Goal: Task Accomplishment & Management: Use online tool/utility

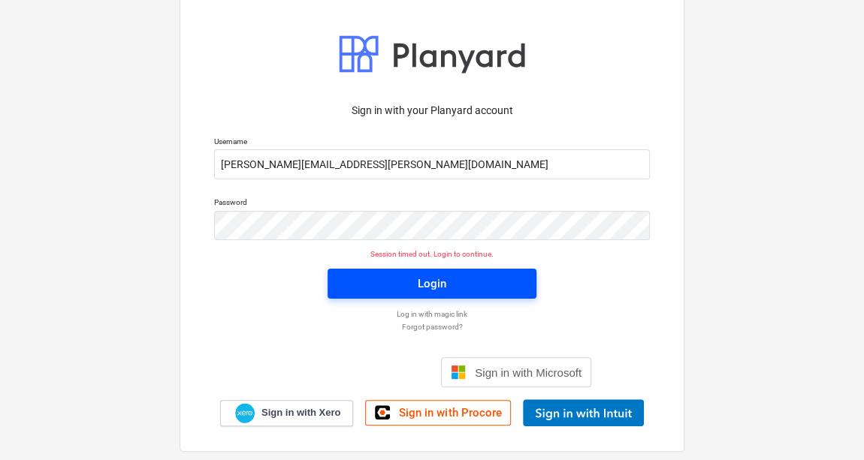
click at [343, 288] on button "Login" at bounding box center [431, 284] width 209 height 30
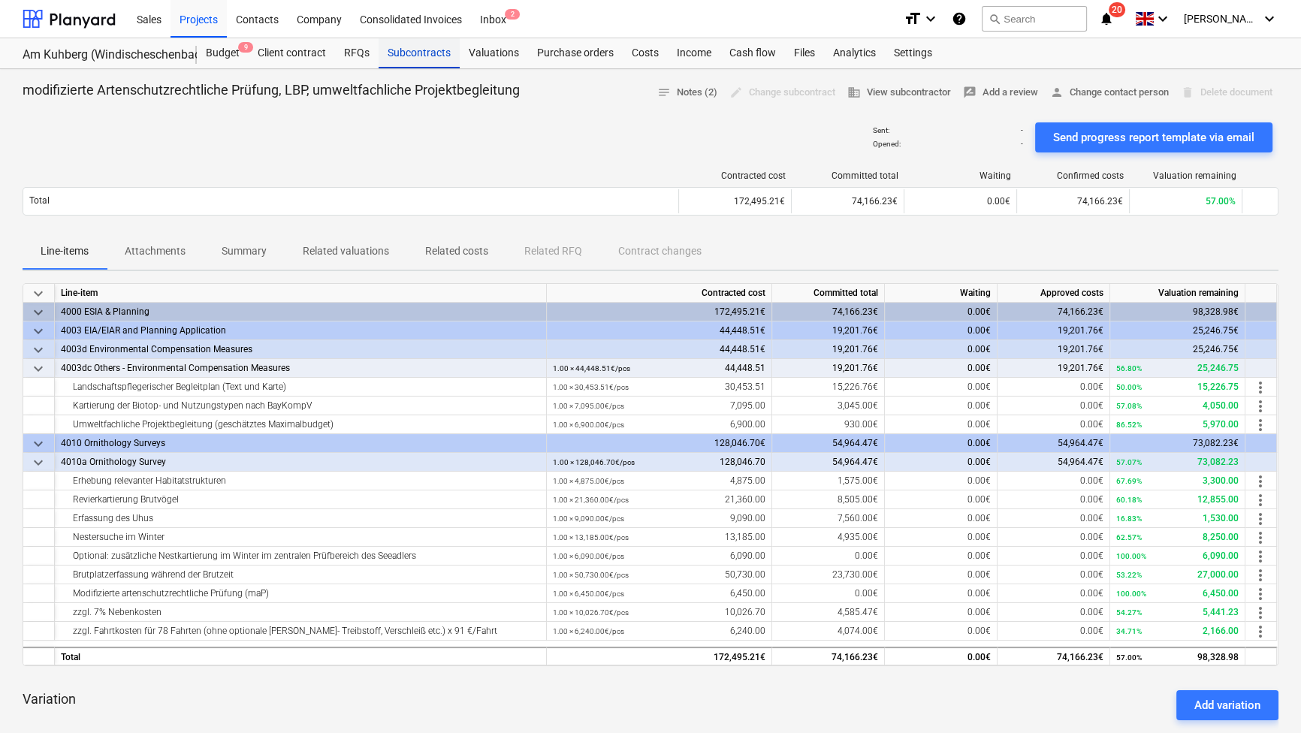
click at [394, 57] on div "Subcontracts" at bounding box center [418, 53] width 81 height 30
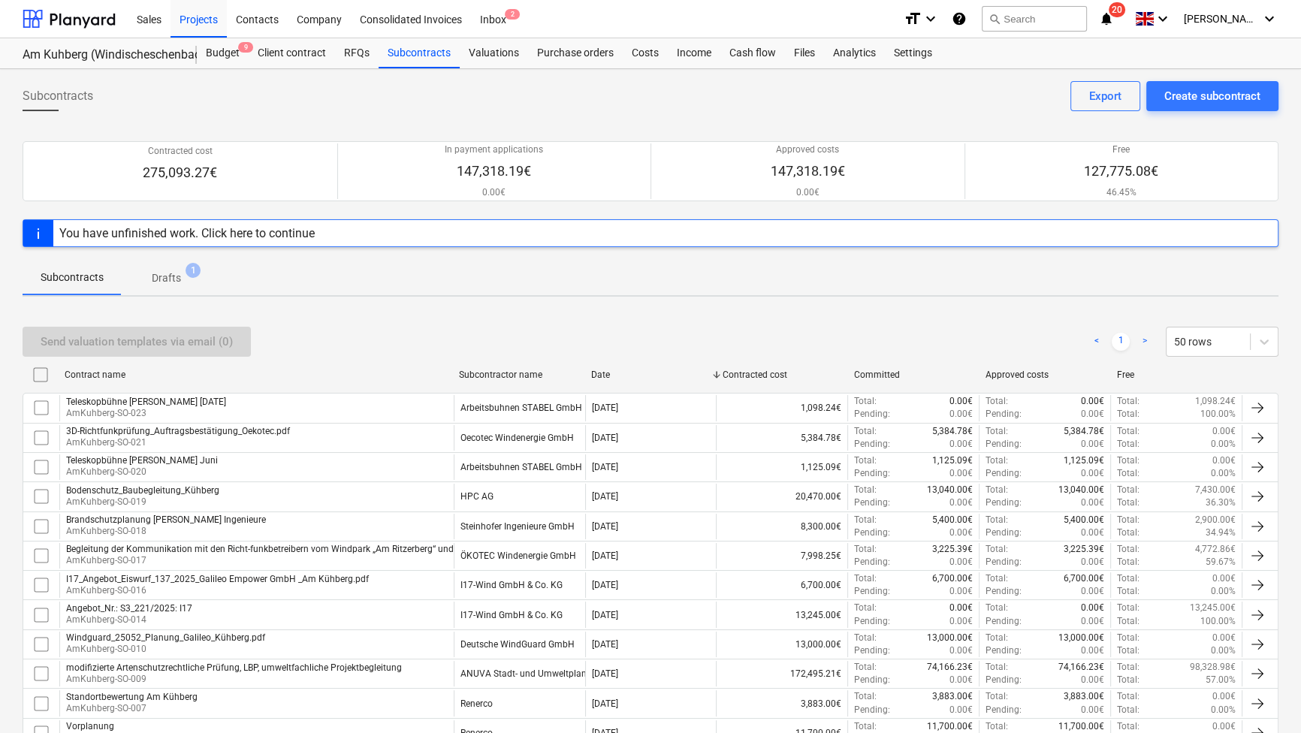
click at [182, 273] on span "Drafts 1" at bounding box center [166, 278] width 53 height 16
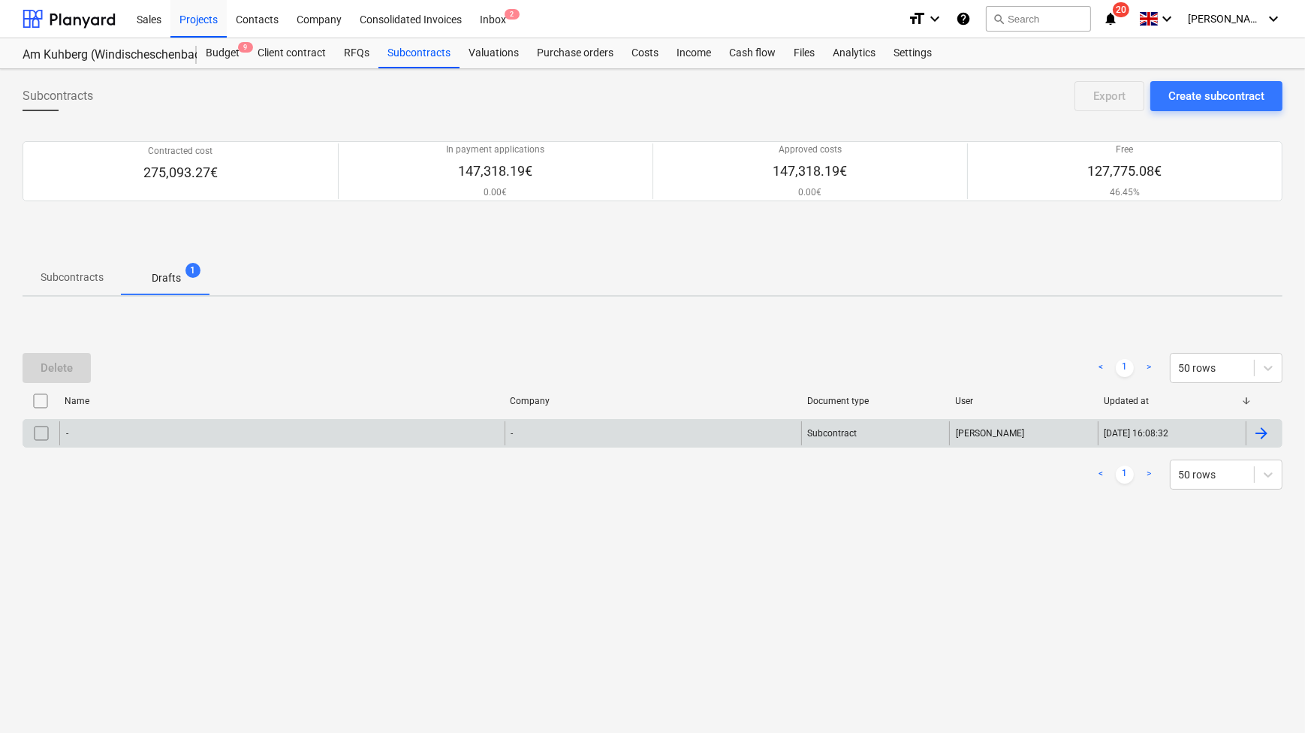
click at [108, 433] on div "-" at bounding box center [281, 433] width 445 height 24
click at [47, 431] on input "checkbox" at bounding box center [41, 433] width 24 height 24
click at [65, 371] on div "Delete" at bounding box center [57, 368] width 32 height 20
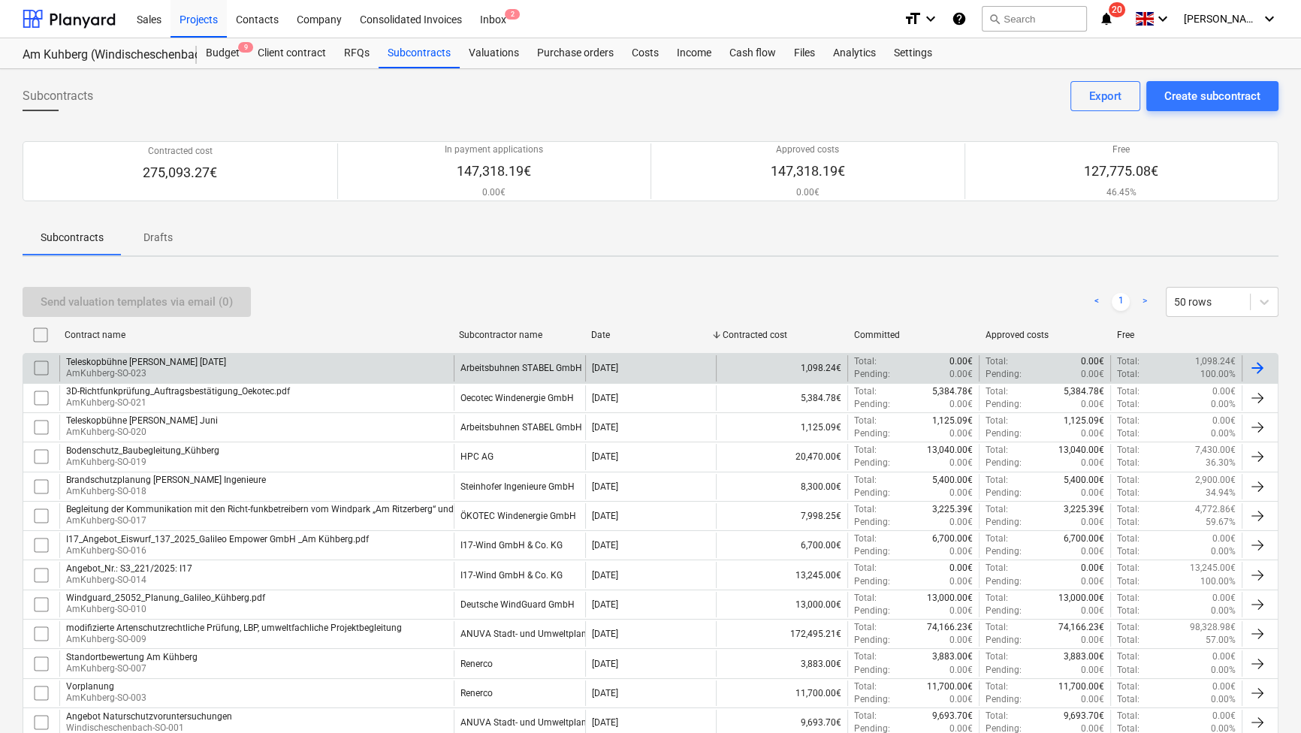
click at [146, 366] on div "Teleskopbühne [PERSON_NAME] [DATE]" at bounding box center [146, 362] width 160 height 11
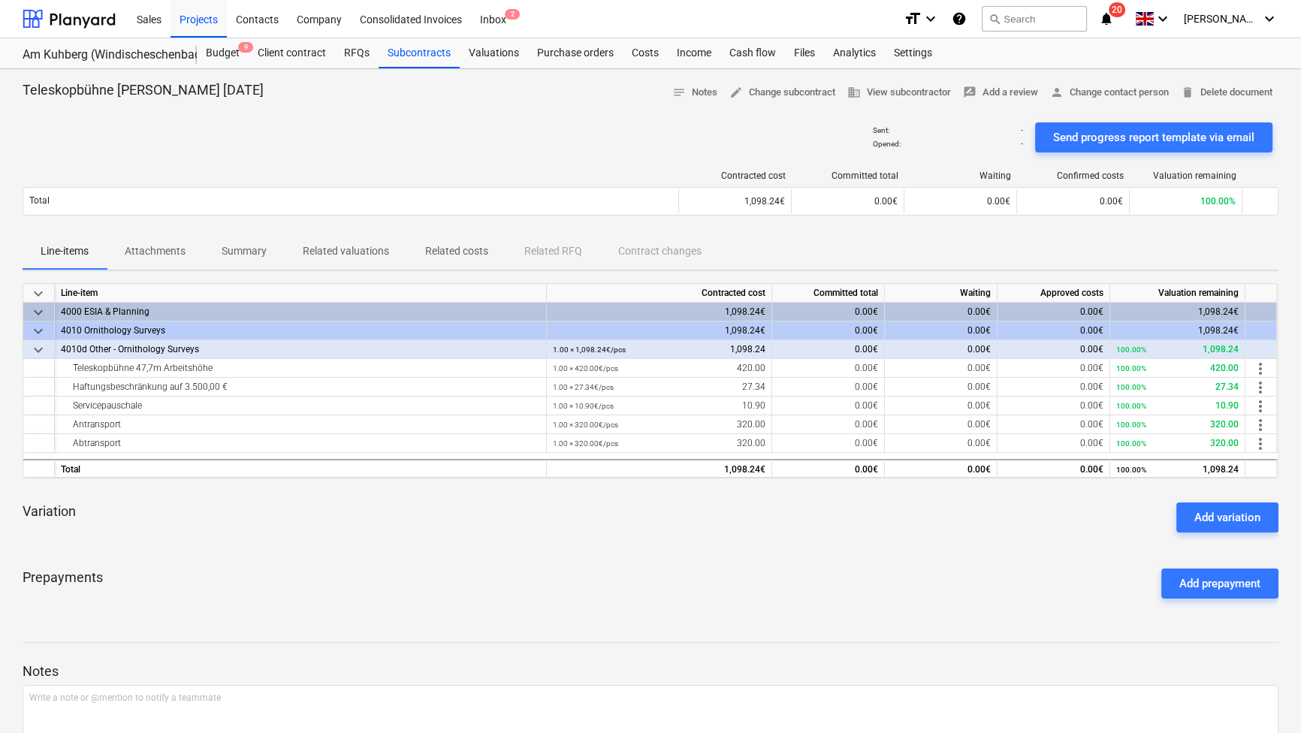
click at [153, 248] on p "Attachments" at bounding box center [155, 251] width 61 height 16
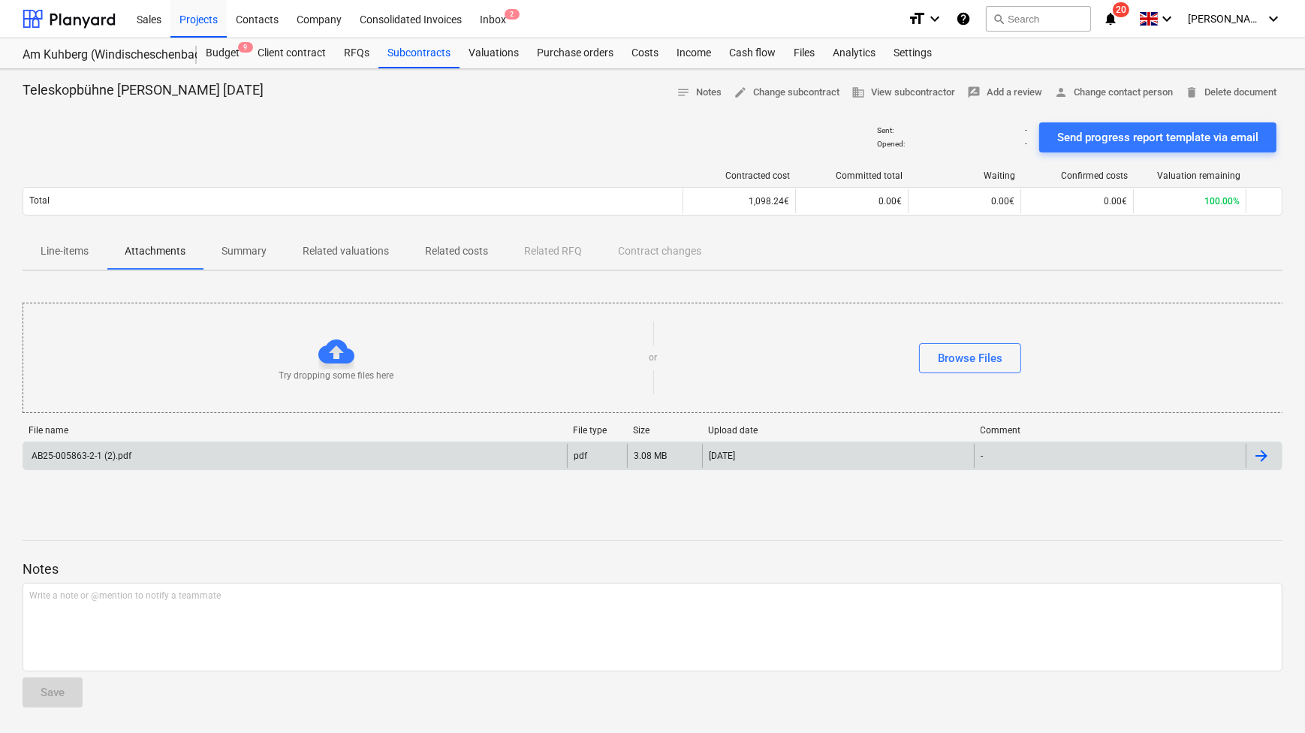
click at [122, 456] on div "AB25-005863-2-1 (2).pdf" at bounding box center [80, 456] width 102 height 11
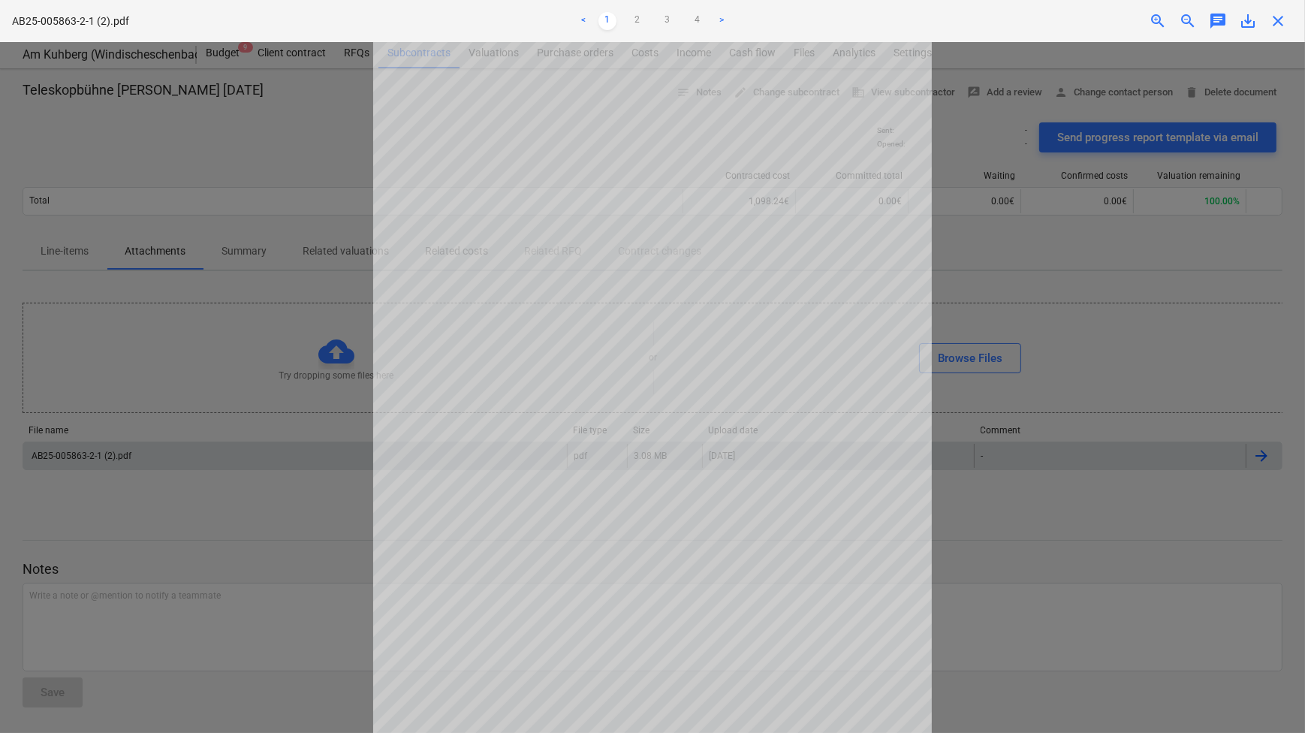
click at [863, 326] on div at bounding box center [652, 387] width 1305 height 691
click at [263, 197] on div at bounding box center [652, 387] width 1305 height 691
click at [863, 15] on div "Getting notes failed" at bounding box center [1095, 16] width 406 height 32
click at [863, 20] on div "Getting notes failed" at bounding box center [1095, 16] width 406 height 32
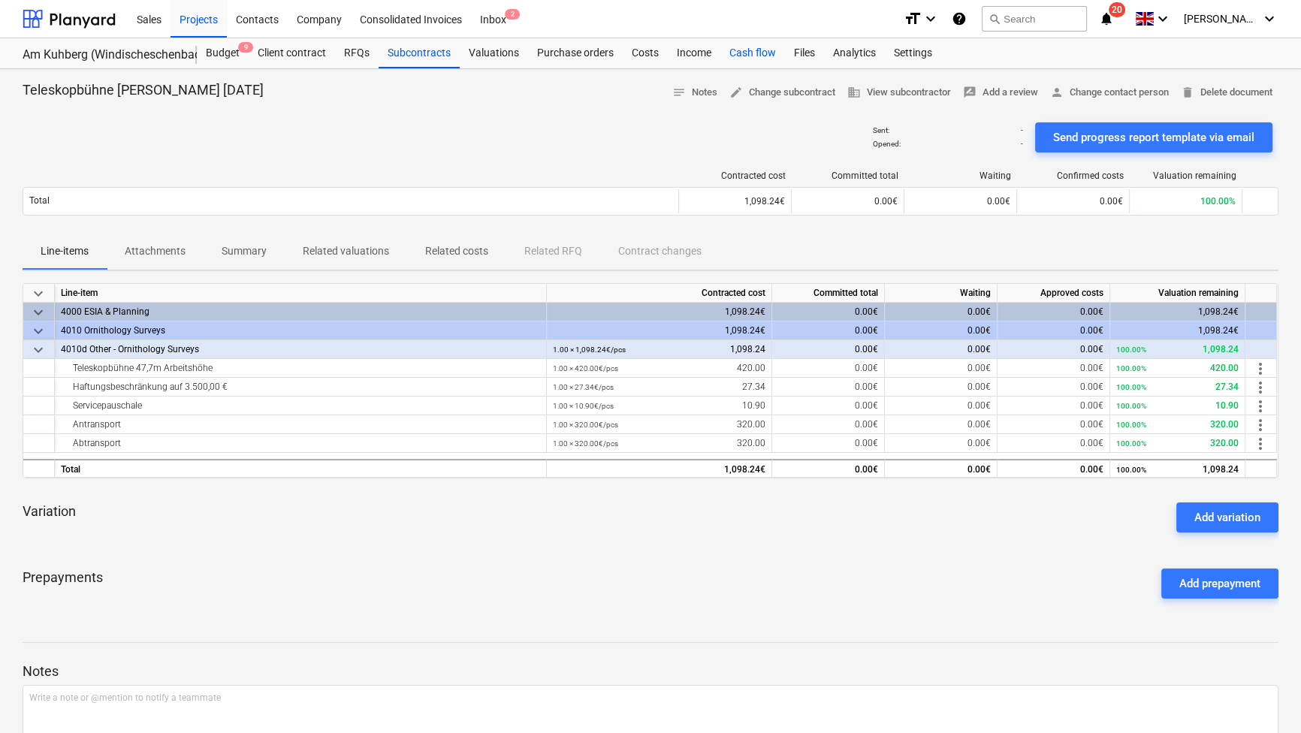
click at [732, 59] on div "Cash flow" at bounding box center [752, 53] width 65 height 30
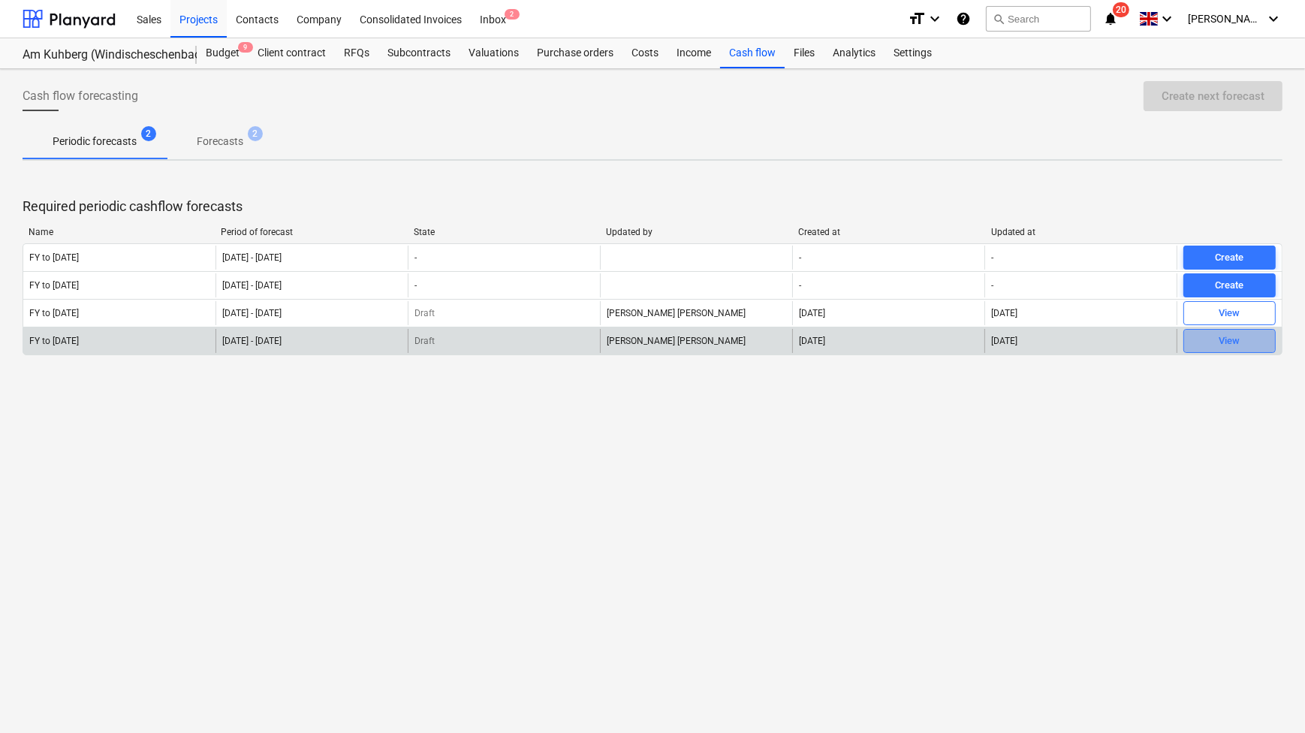
click at [863, 347] on span "View" at bounding box center [1229, 341] width 79 height 17
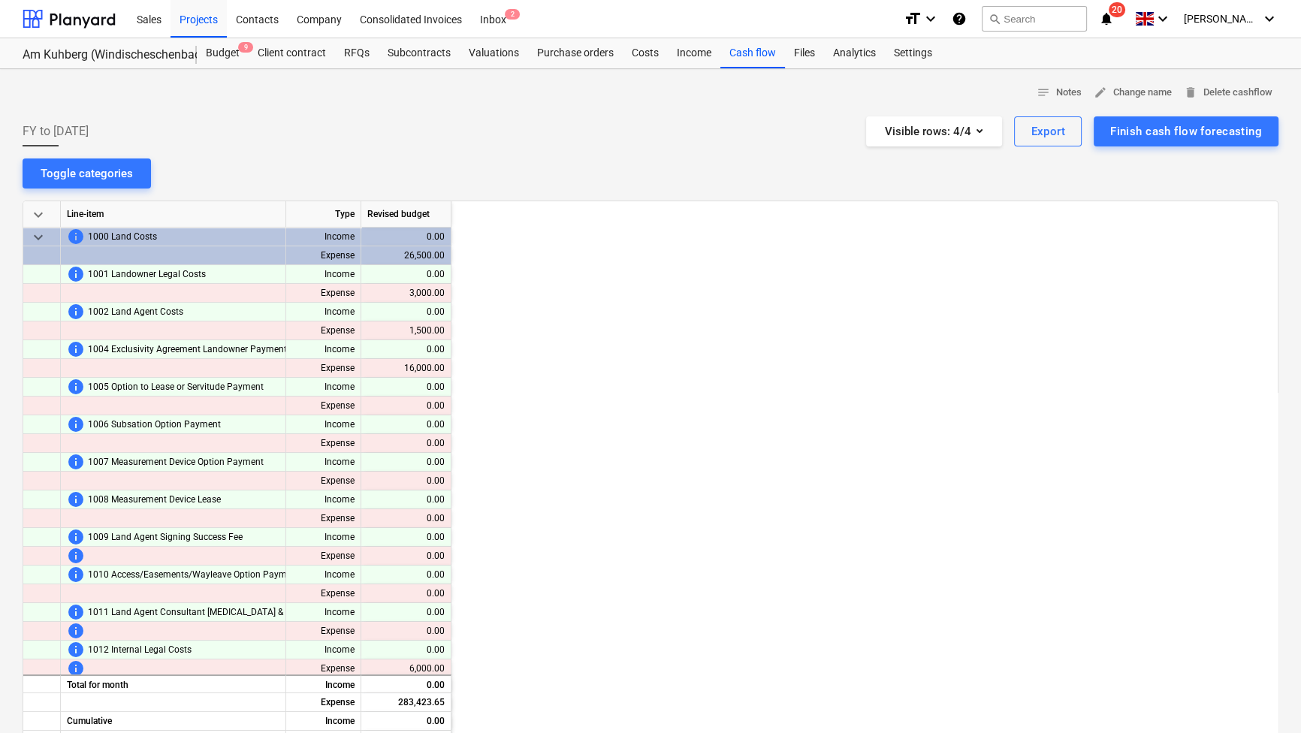
scroll to position [0, 1322]
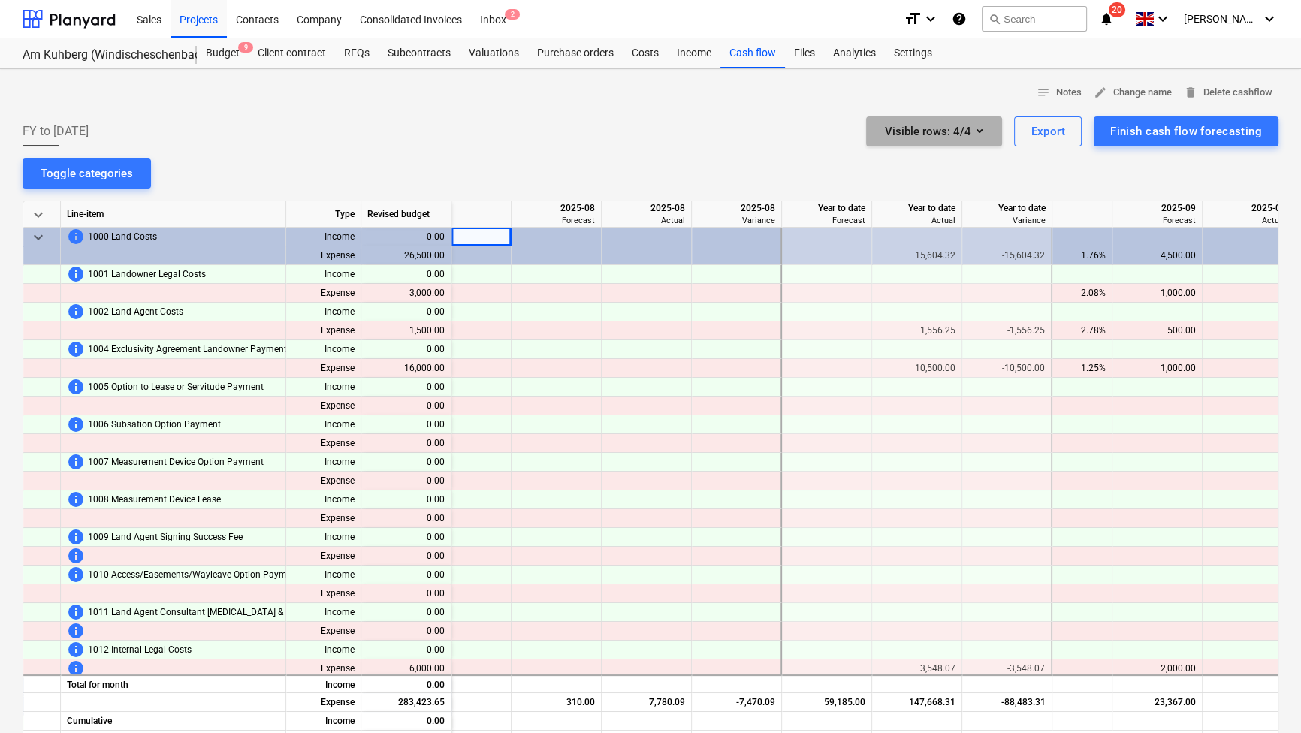
click at [863, 129] on icon "button" at bounding box center [979, 131] width 6 height 4
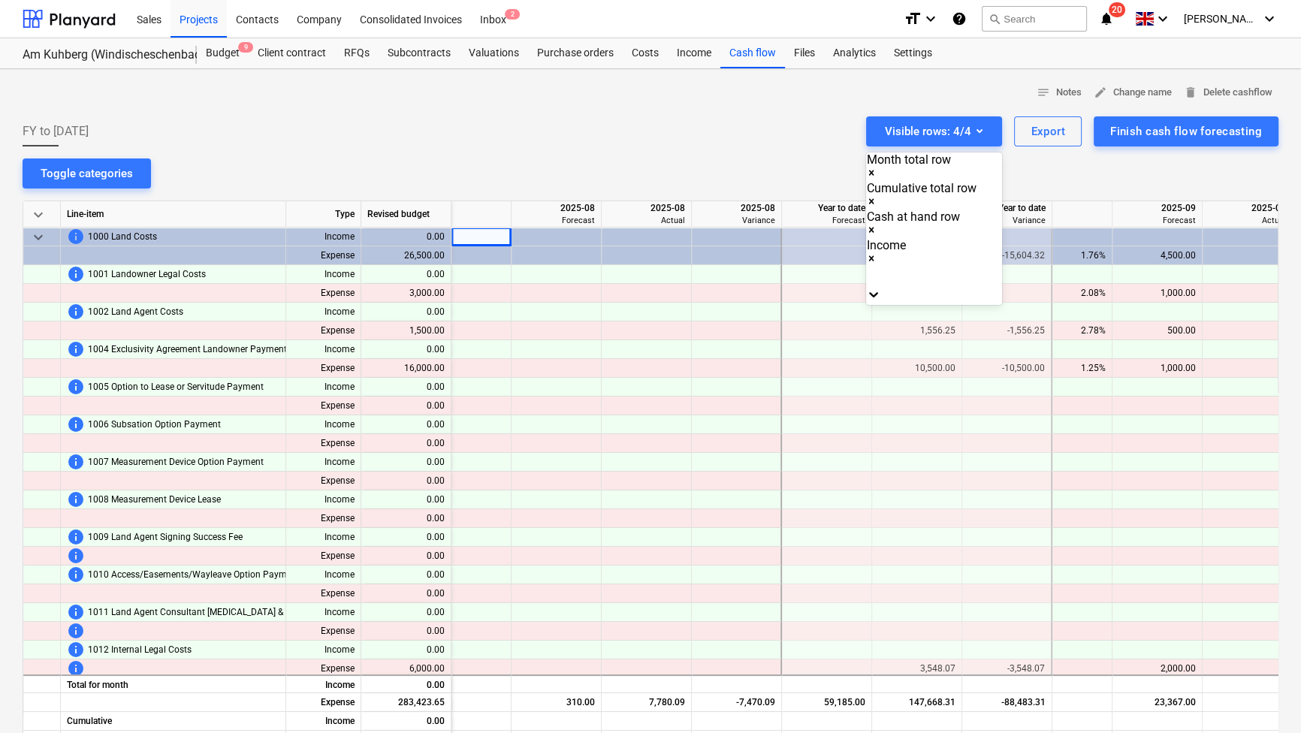
click at [863, 253] on icon "Remove Income" at bounding box center [871, 258] width 11 height 11
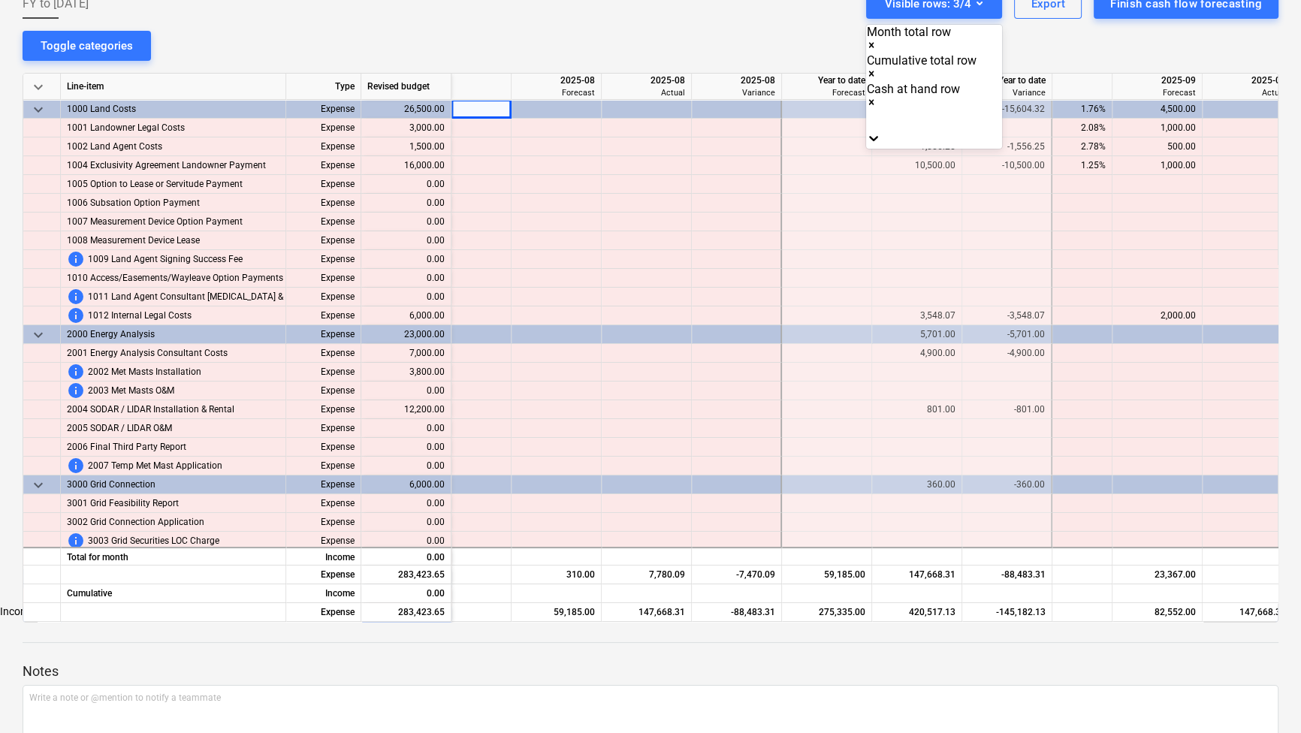
scroll to position [136, 0]
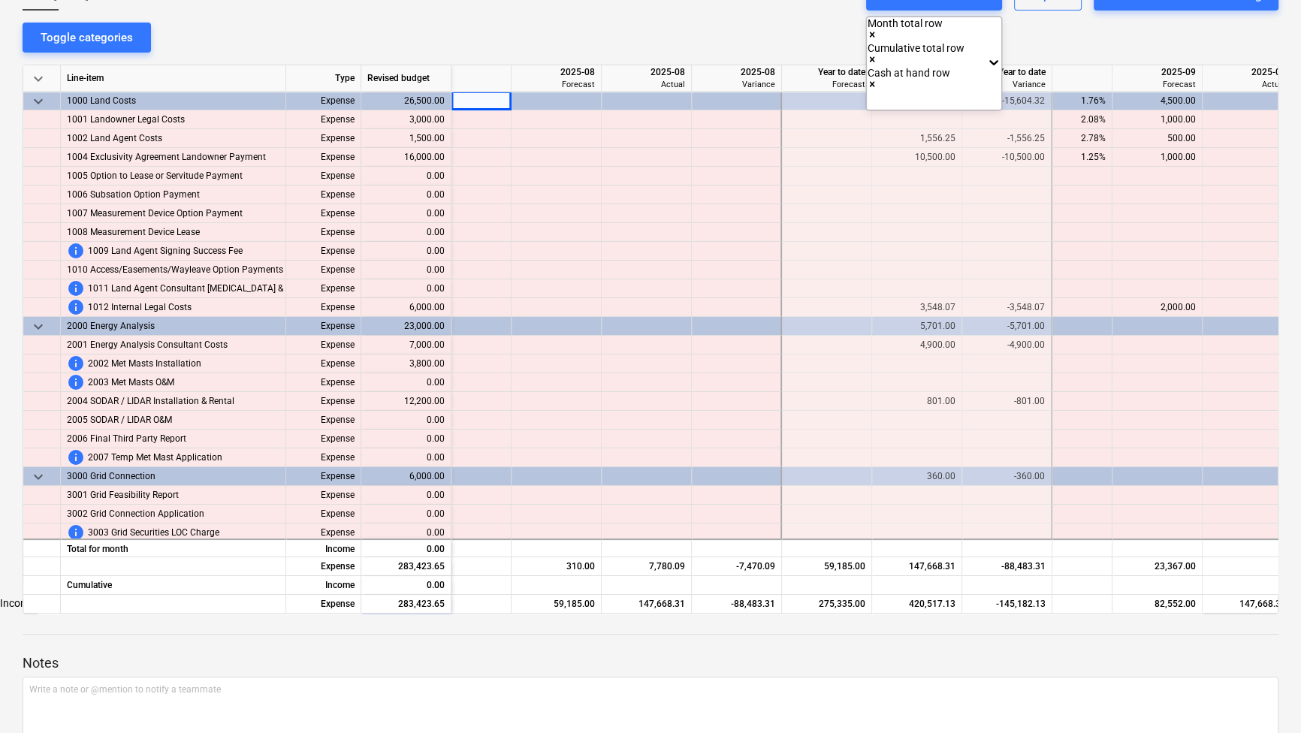
drag, startPoint x: 620, startPoint y: 611, endPoint x: 565, endPoint y: 611, distance: 54.8
click at [565, 460] on div at bounding box center [650, 366] width 1301 height 733
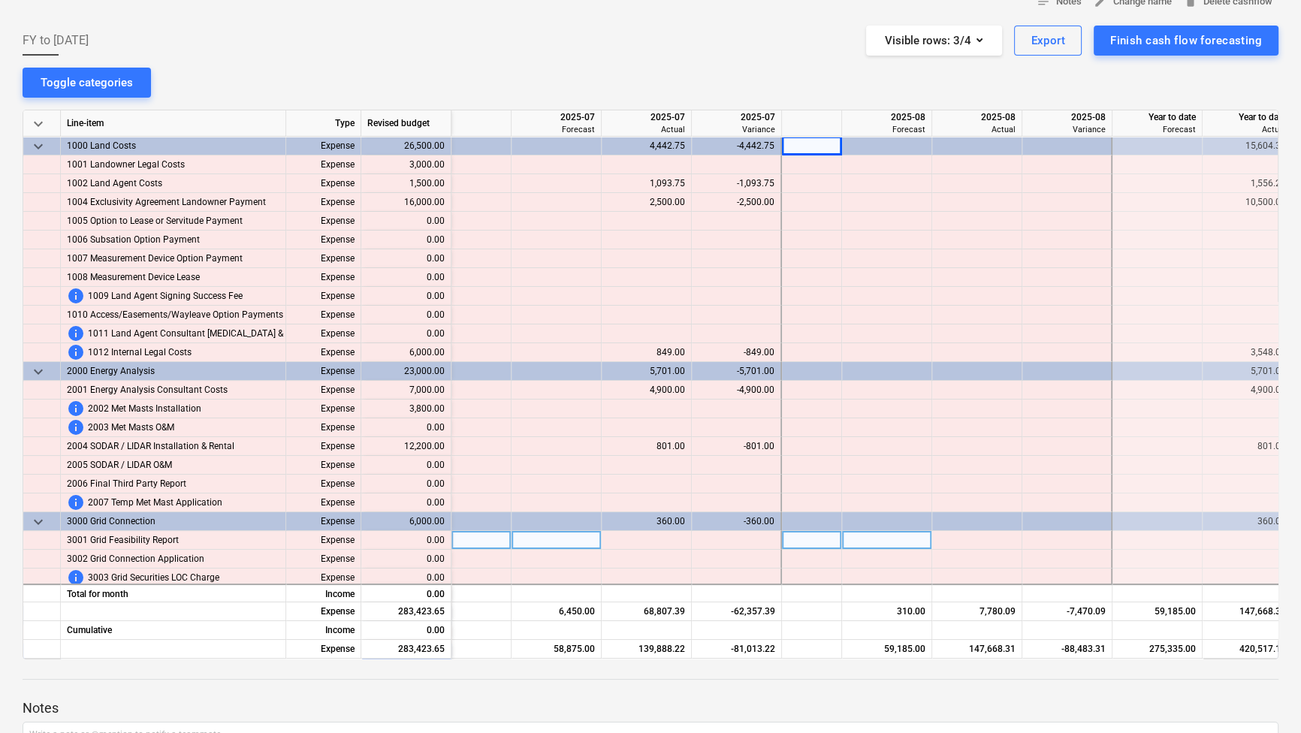
scroll to position [68, 0]
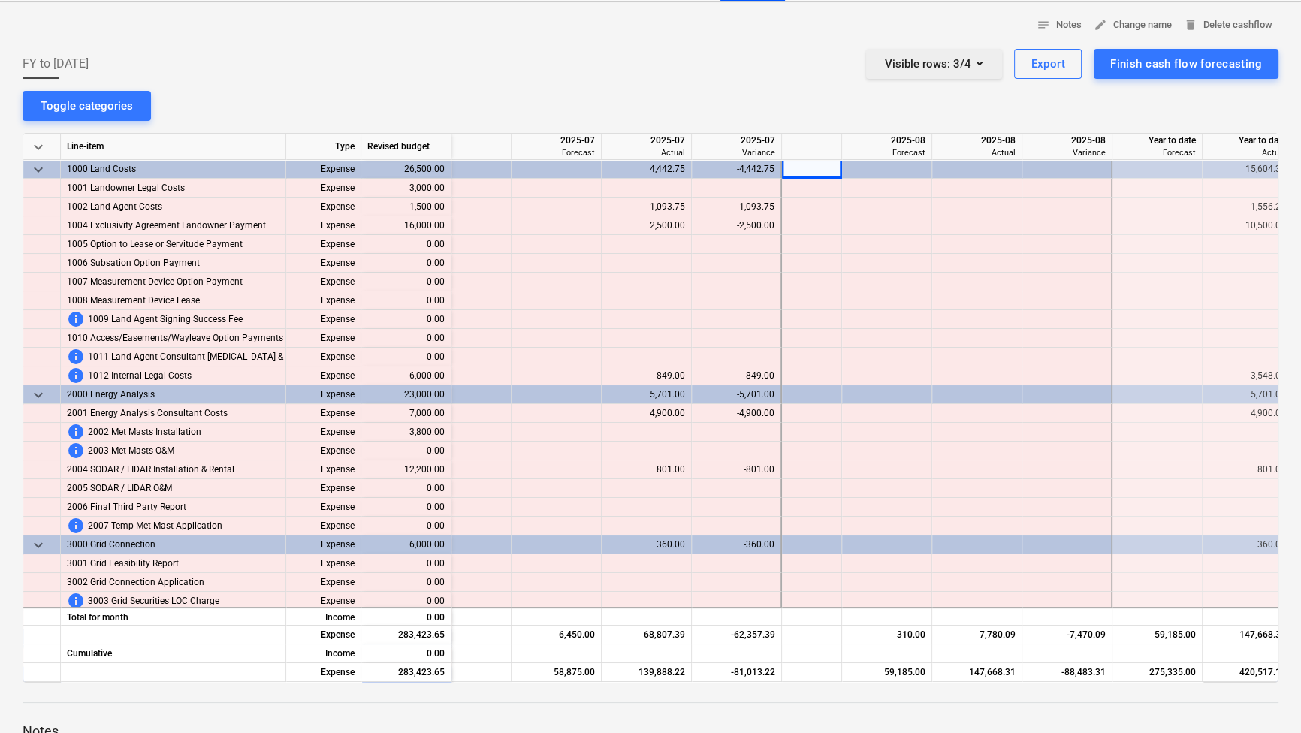
click at [863, 62] on icon "button" at bounding box center [979, 63] width 18 height 18
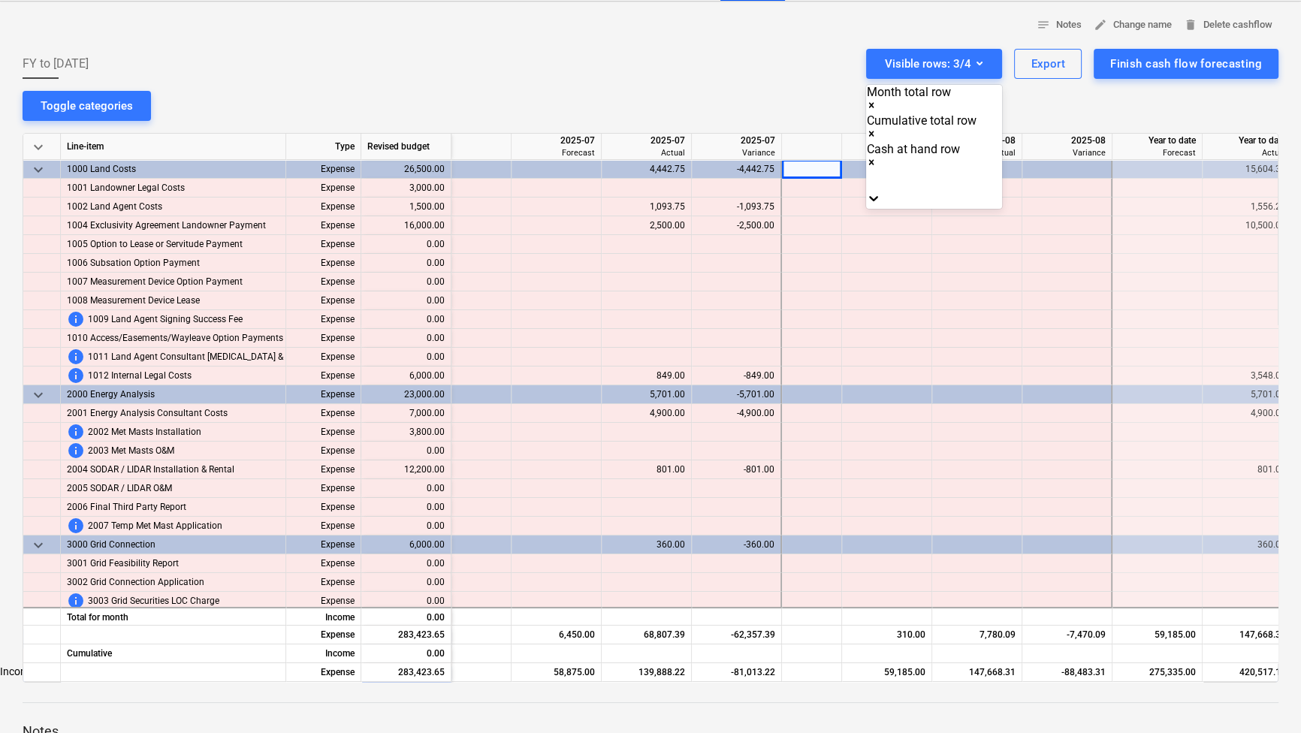
click at [863, 460] on div "Income" at bounding box center [650, 671] width 1301 height 12
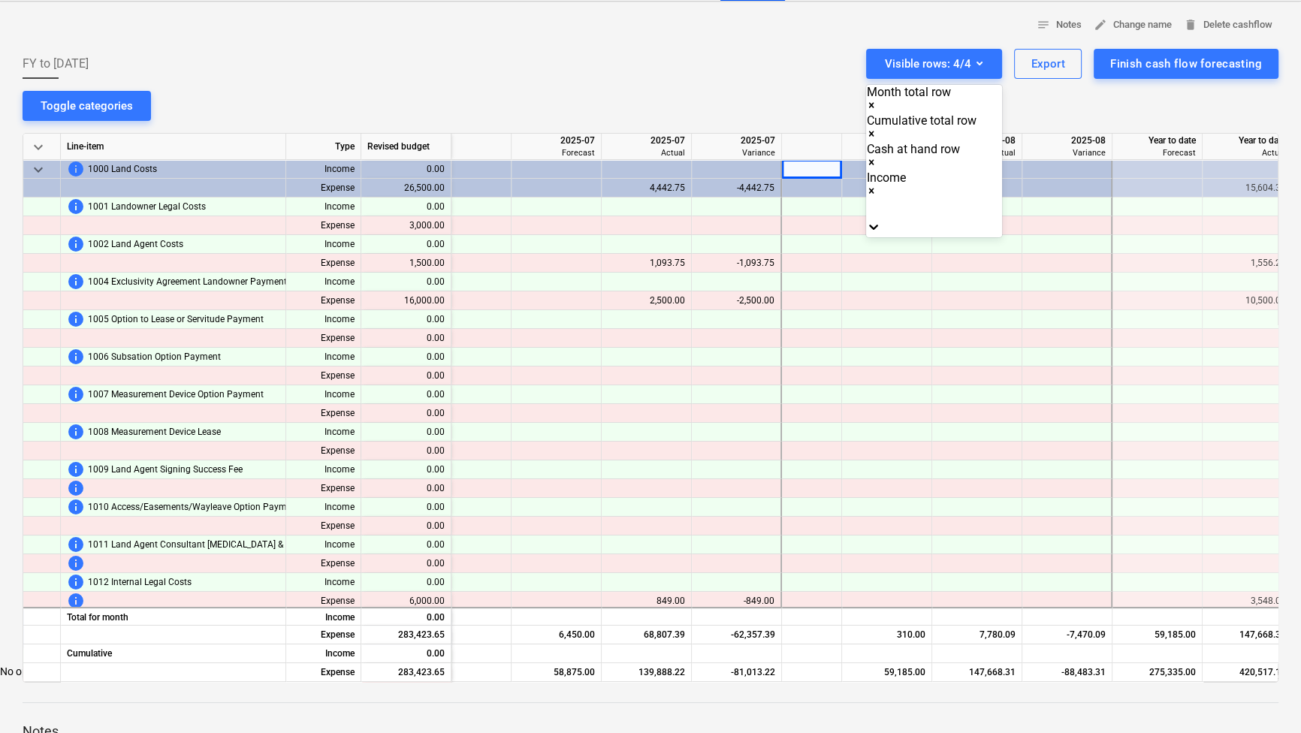
click at [863, 185] on icon "Remove Income" at bounding box center [871, 190] width 11 height 11
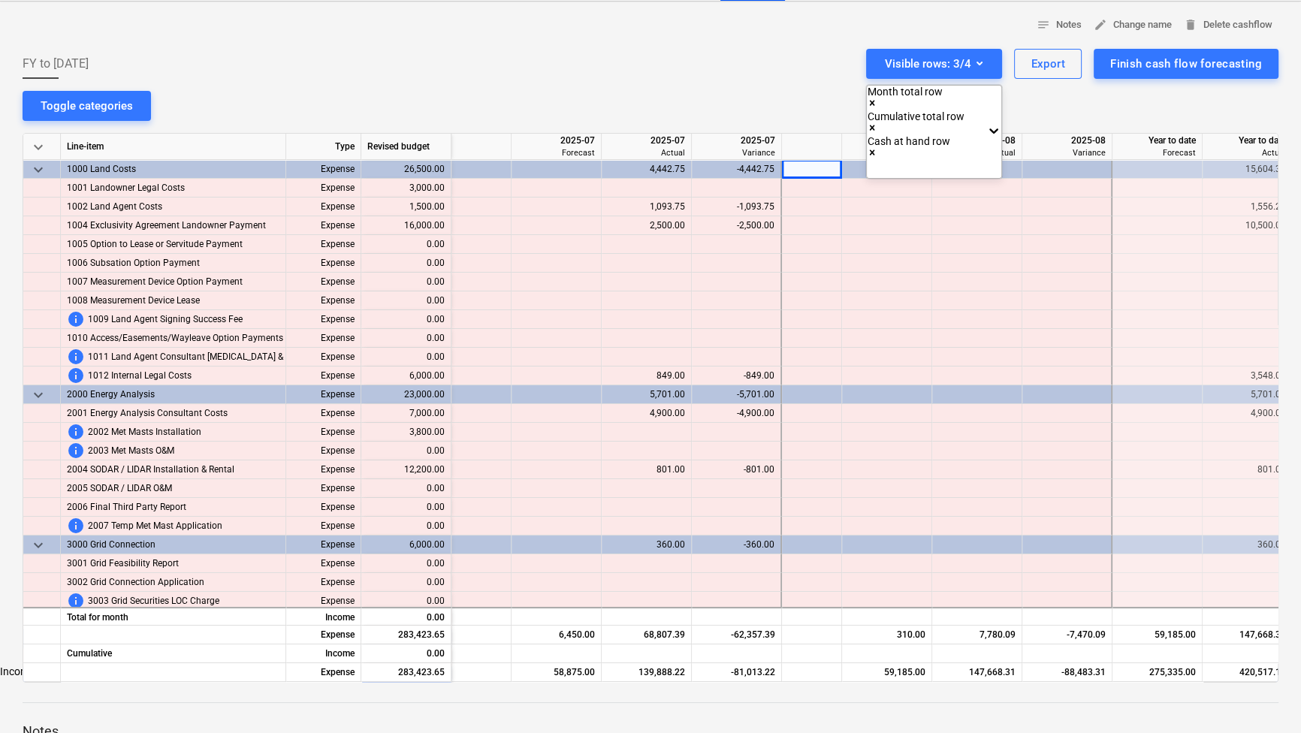
click at [578, 460] on div at bounding box center [650, 366] width 1301 height 733
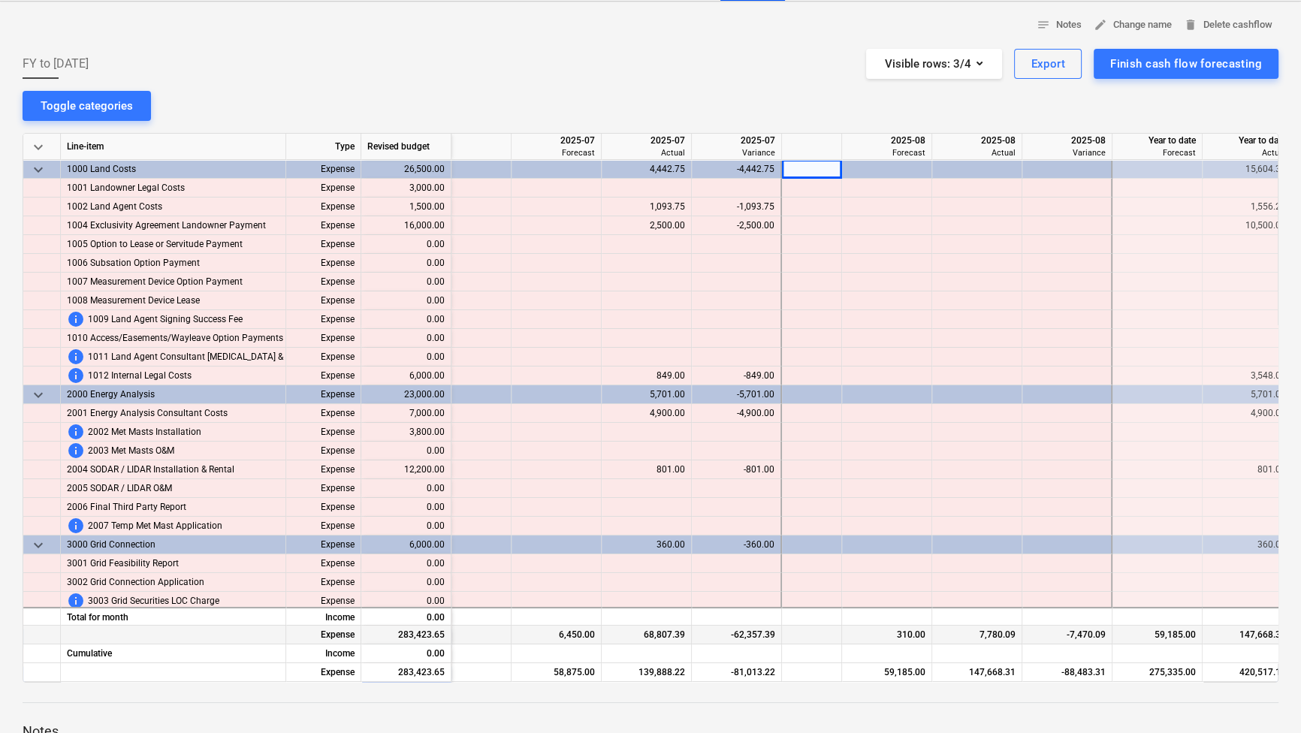
click at [656, 460] on div "68,807.39" at bounding box center [646, 635] width 77 height 19
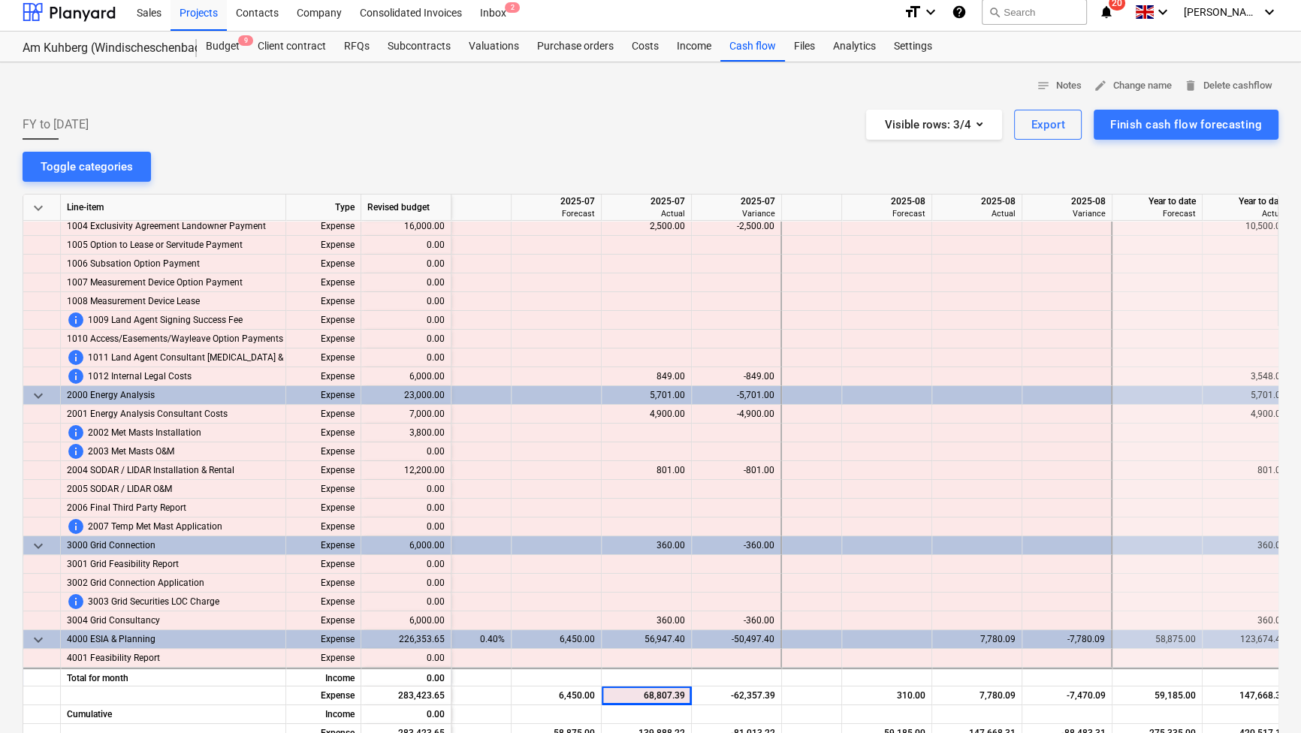
scroll to position [0, 0]
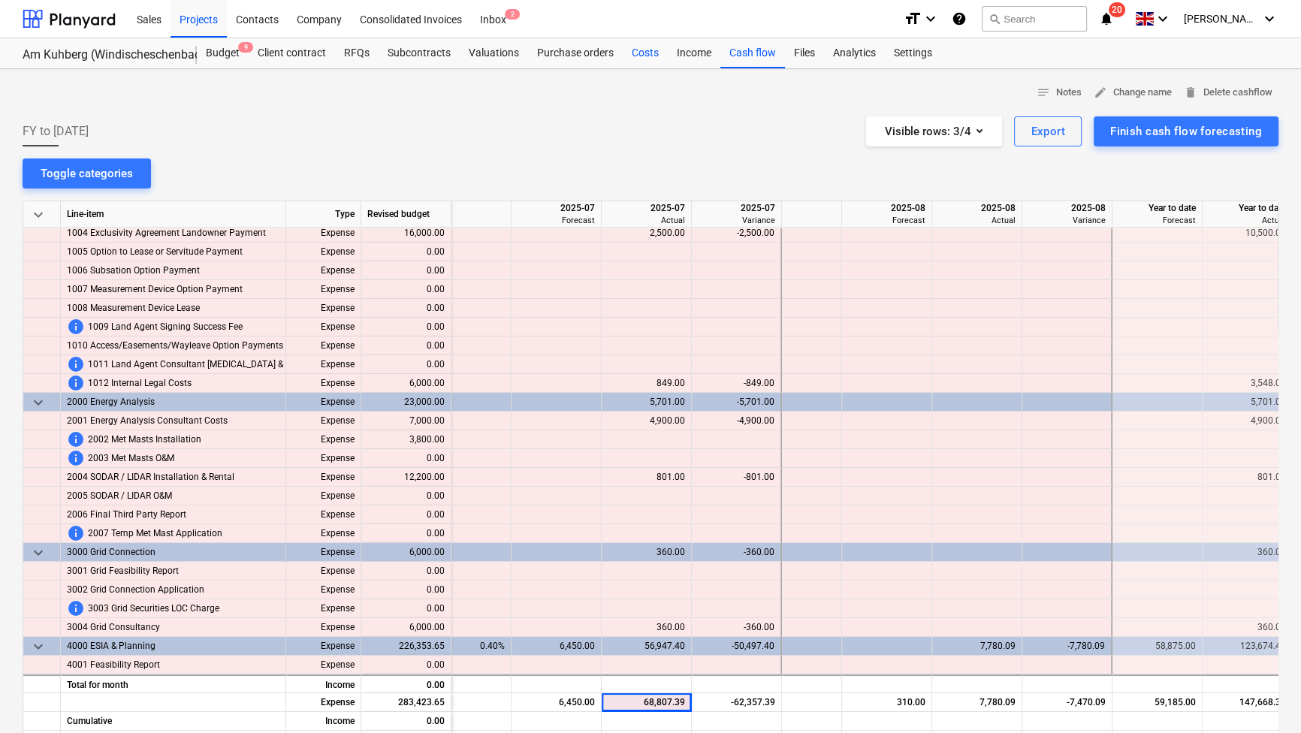
click at [642, 53] on div "Costs" at bounding box center [645, 53] width 45 height 30
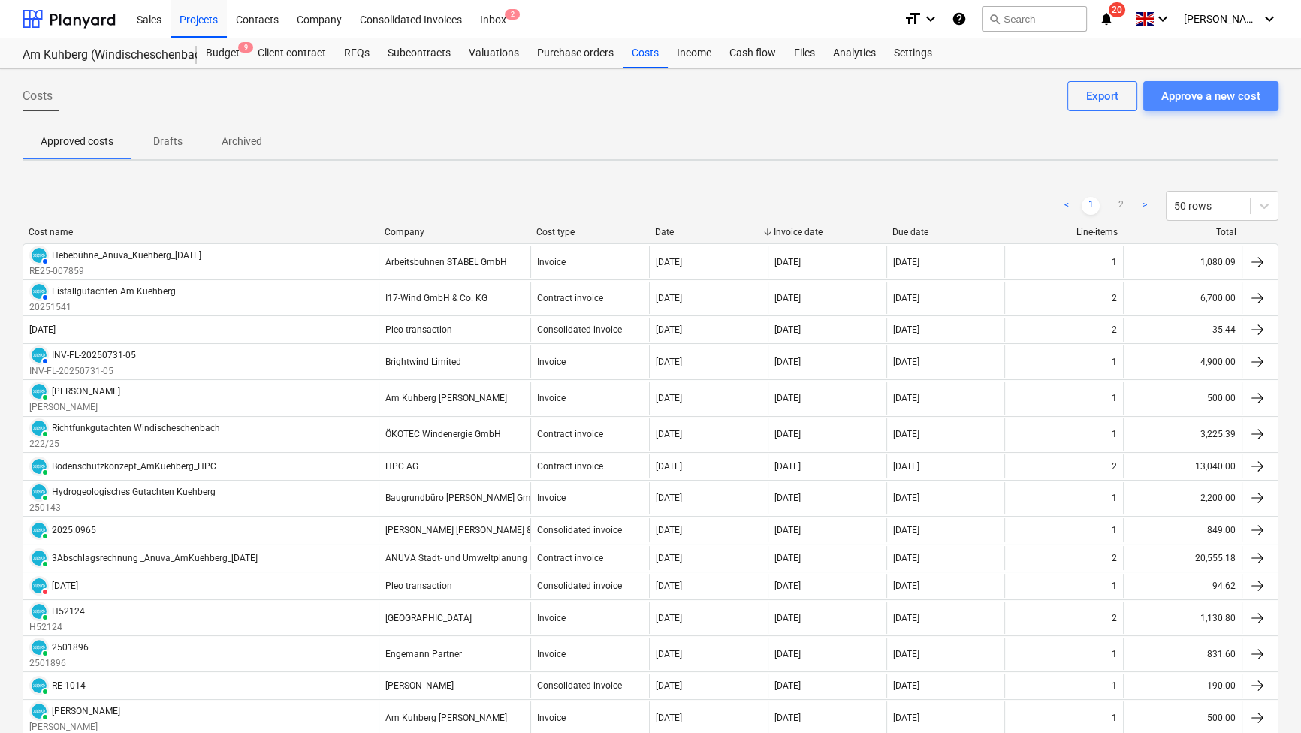
click at [863, 104] on div "Approve a new cost" at bounding box center [1210, 96] width 99 height 20
